Goal: Task Accomplishment & Management: Manage account settings

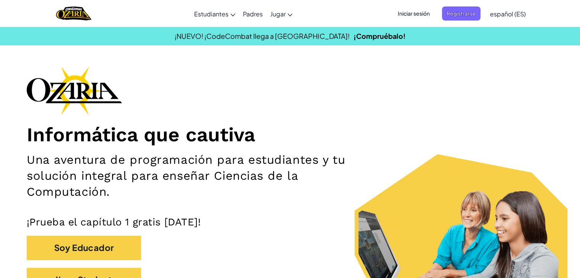
click at [424, 13] on span "Iniciar sesión" at bounding box center [413, 13] width 41 height 14
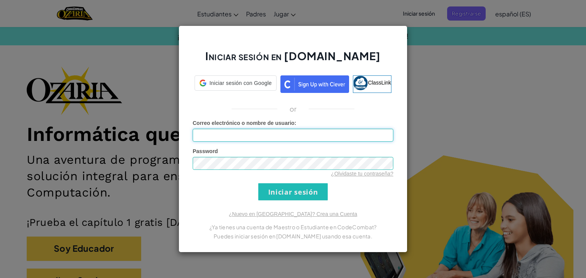
type input "[EMAIL_ADDRESS][DOMAIN_NAME]"
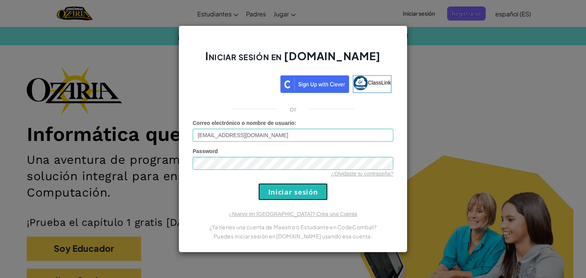
click at [305, 194] on input "Iniciar sesión" at bounding box center [292, 191] width 69 height 17
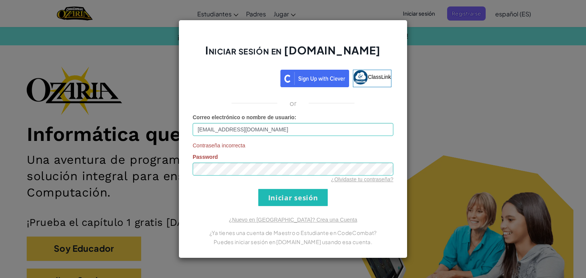
click at [446, 122] on div "Iniciar sesión en [DOMAIN_NAME] ClassLink or Correo electrónico o nombre de usu…" at bounding box center [293, 139] width 586 height 278
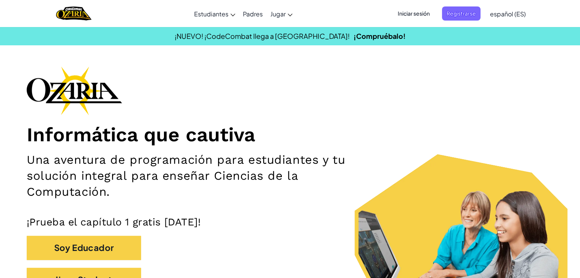
click at [414, 16] on span "Iniciar sesión" at bounding box center [413, 13] width 41 height 14
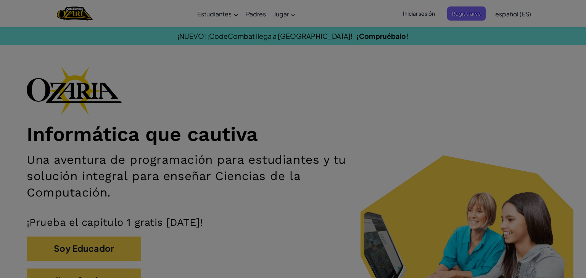
type input "[EMAIL_ADDRESS][DOMAIN_NAME]"
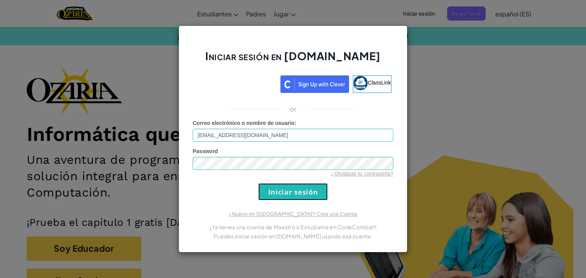
click at [279, 198] on input "Iniciar sesión" at bounding box center [292, 191] width 69 height 17
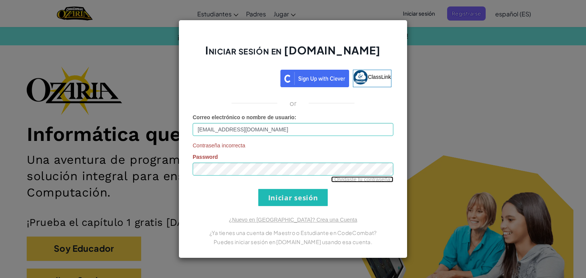
click at [353, 181] on link "¿Olvidaste tu contraseña?" at bounding box center [362, 180] width 62 height 6
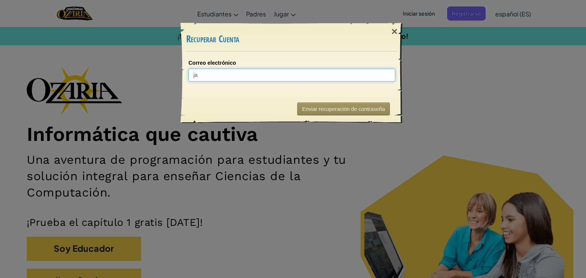
type input "j"
type input "[EMAIL_ADDRESS][DOMAIN_NAME]"
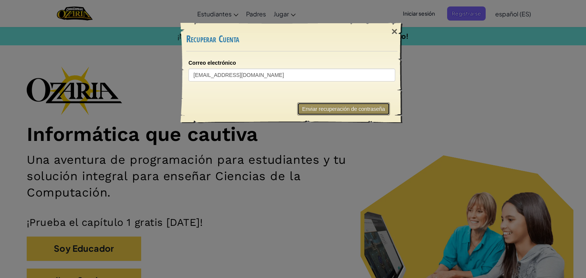
click at [349, 109] on button "Enviar recuperación de contraseña" at bounding box center [343, 109] width 93 height 13
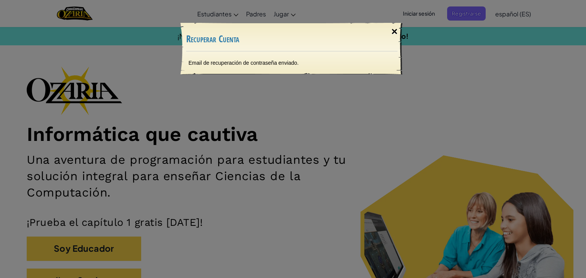
click at [393, 32] on div "×" at bounding box center [394, 32] width 18 height 22
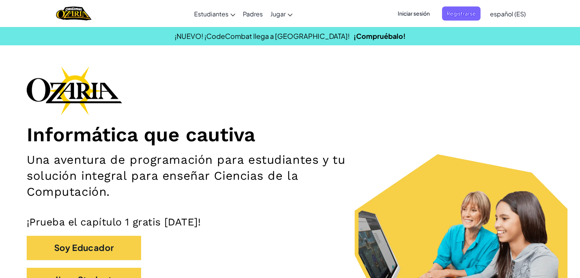
click at [417, 9] on span "Iniciar sesión" at bounding box center [413, 13] width 41 height 14
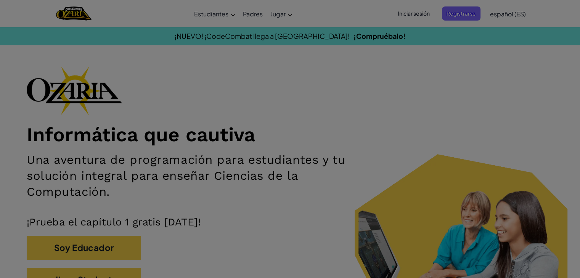
type input "[EMAIL_ADDRESS][DOMAIN_NAME]"
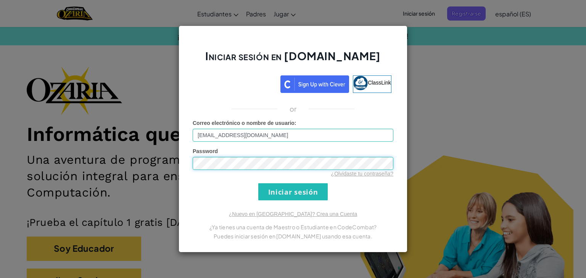
click at [132, 153] on div "Iniciar sesión en [DOMAIN_NAME] ClassLink or Error desconocido. Correo electrón…" at bounding box center [293, 139] width 586 height 278
click at [360, 195] on form "Correo electrónico o nombre de usuario : [EMAIL_ADDRESS][DOMAIN_NAME] Password …" at bounding box center [293, 159] width 201 height 81
click at [298, 192] on input "Iniciar sesión" at bounding box center [292, 191] width 69 height 17
